Goal: Task Accomplishment & Management: Manage account settings

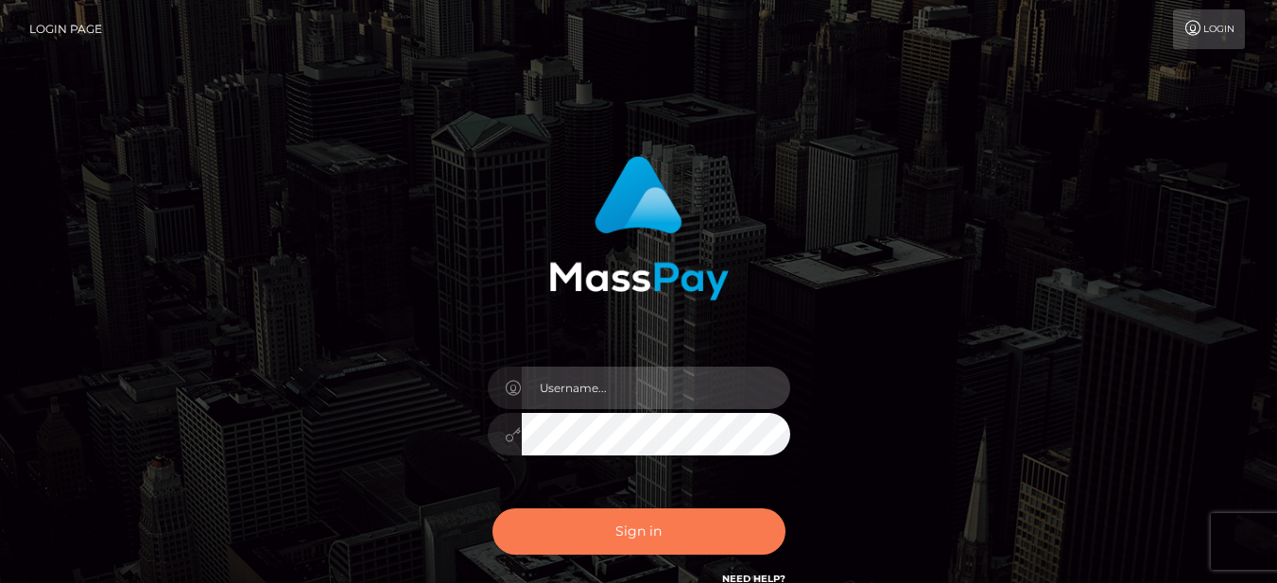
type input "[EMAIL_ADDRESS][DOMAIN_NAME]"
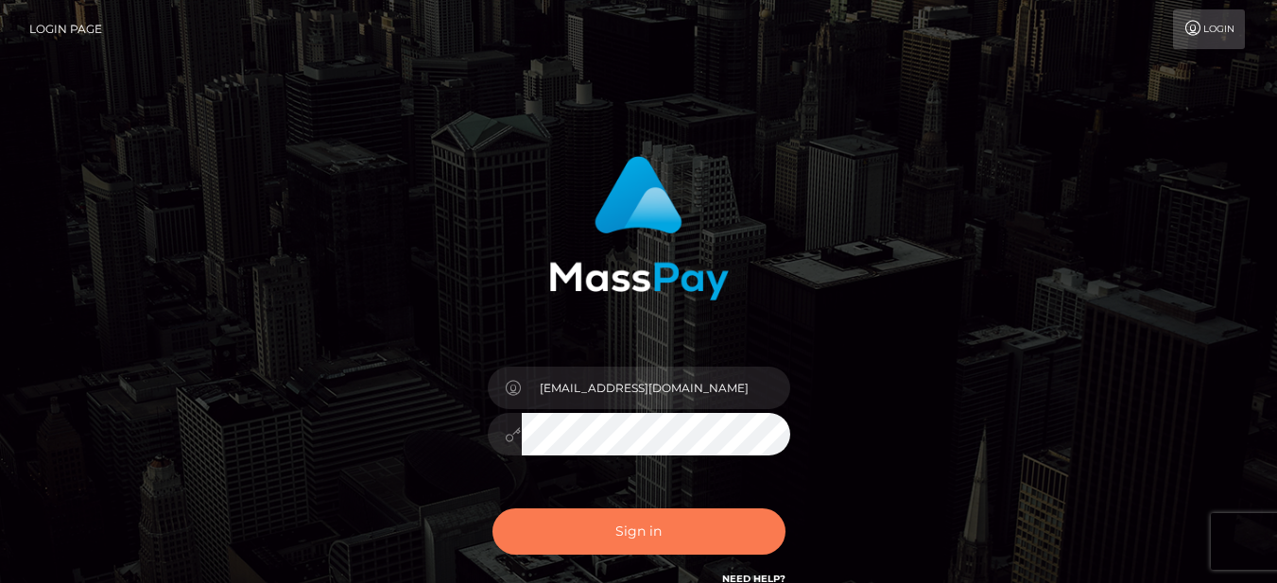
click at [601, 538] on button "Sign in" at bounding box center [639, 532] width 293 height 46
